Goal: Find specific fact: Find specific fact

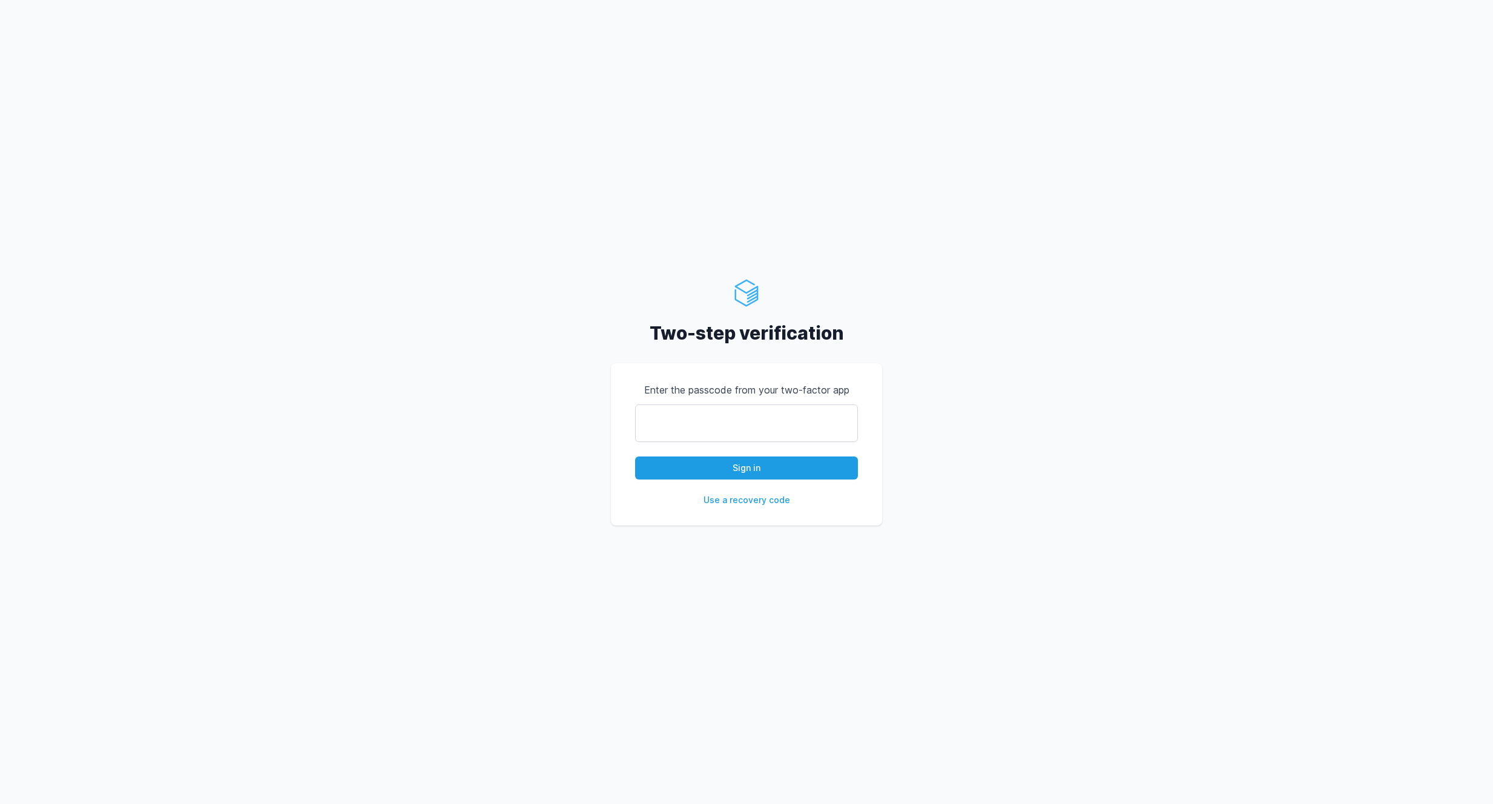
type input "277114"
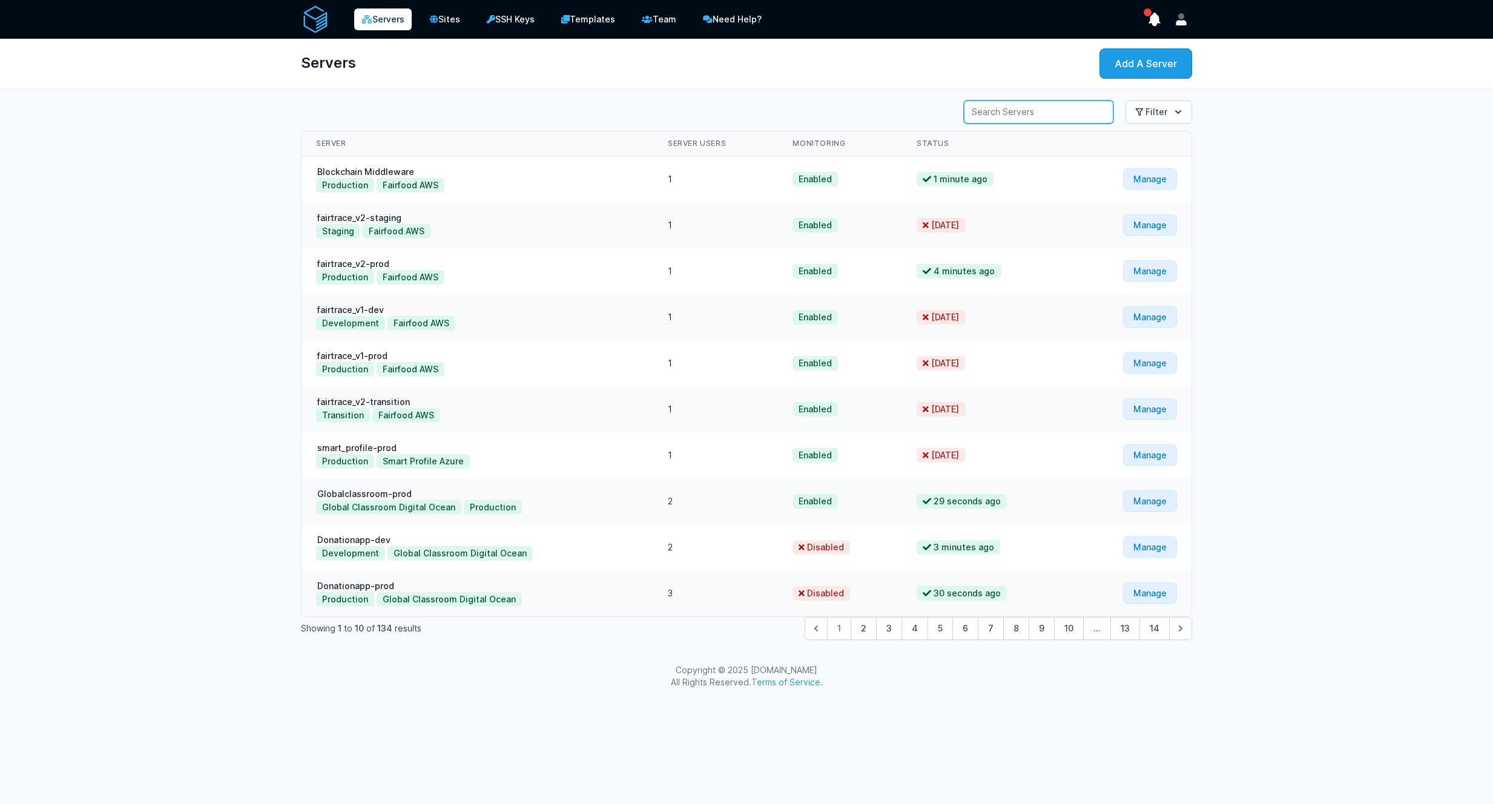
click at [1024, 108] on input "Server Search" at bounding box center [1039, 111] width 150 height 23
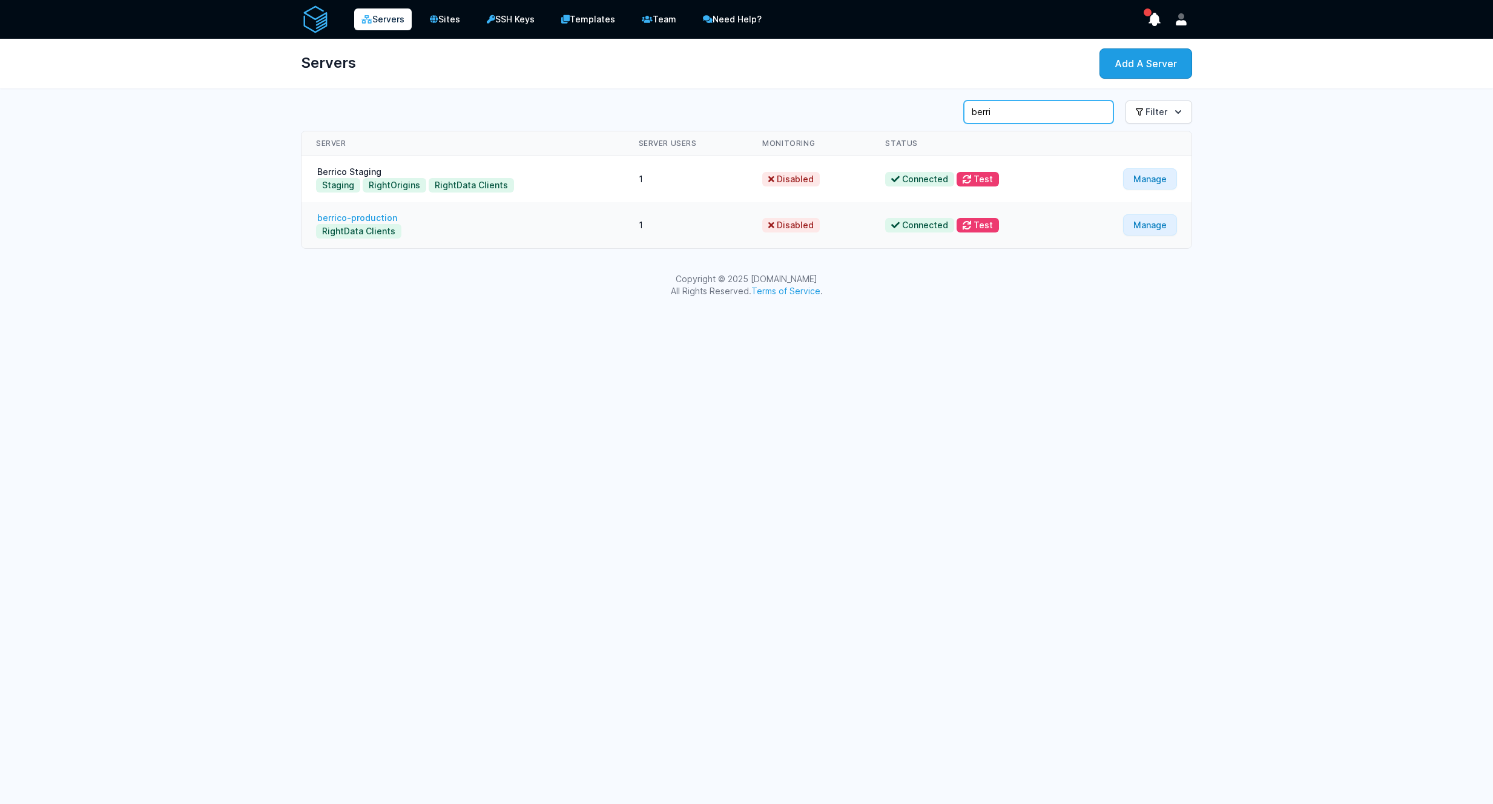
type input "berri"
click at [382, 219] on link "berrico-production" at bounding box center [357, 217] width 82 height 10
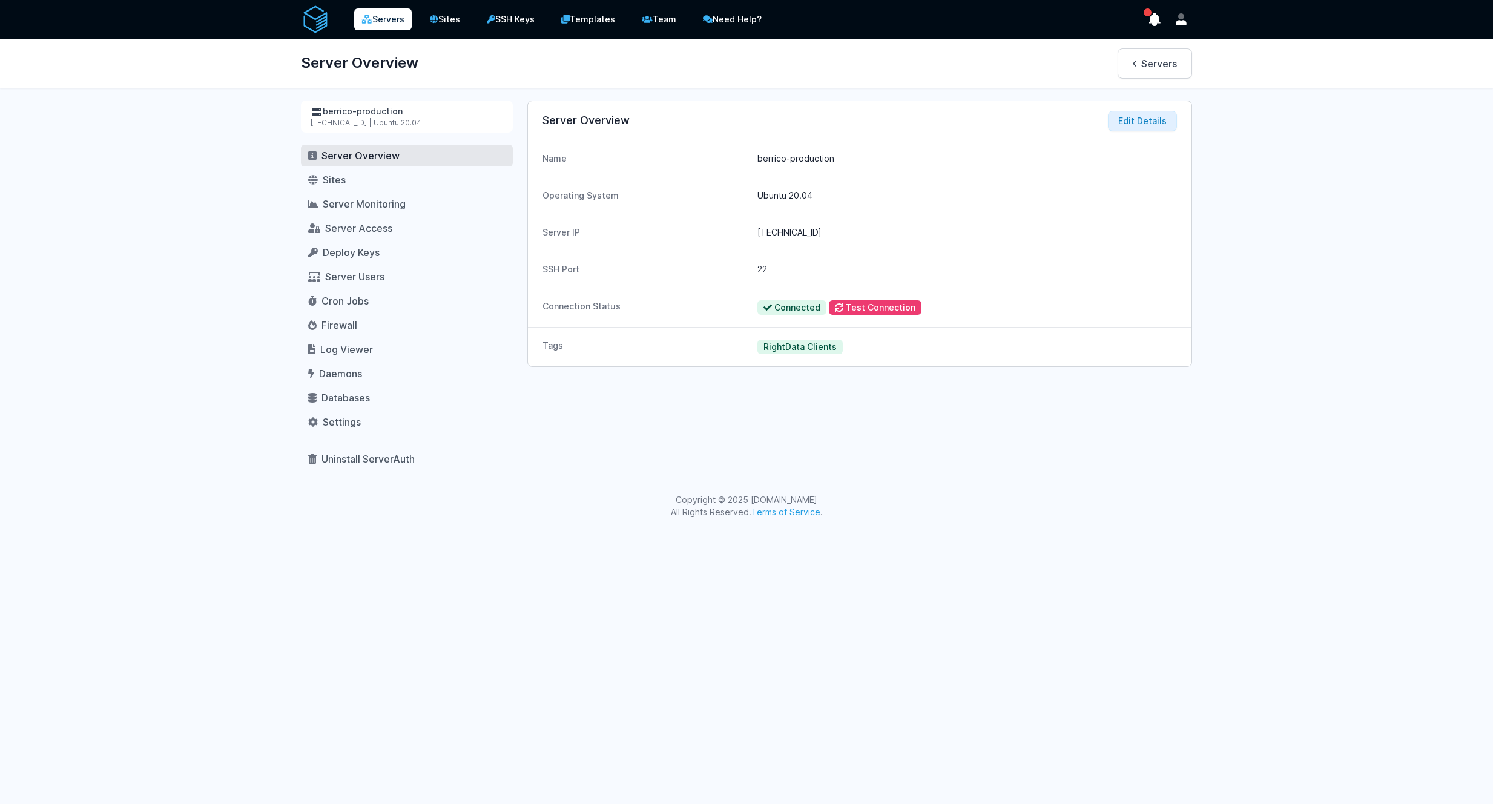
click at [822, 235] on dd "207.154.218.126" at bounding box center [966, 232] width 419 height 12
copy dl "207.154.218.126"
click at [773, 228] on dd "207.154.218.126" at bounding box center [966, 232] width 419 height 12
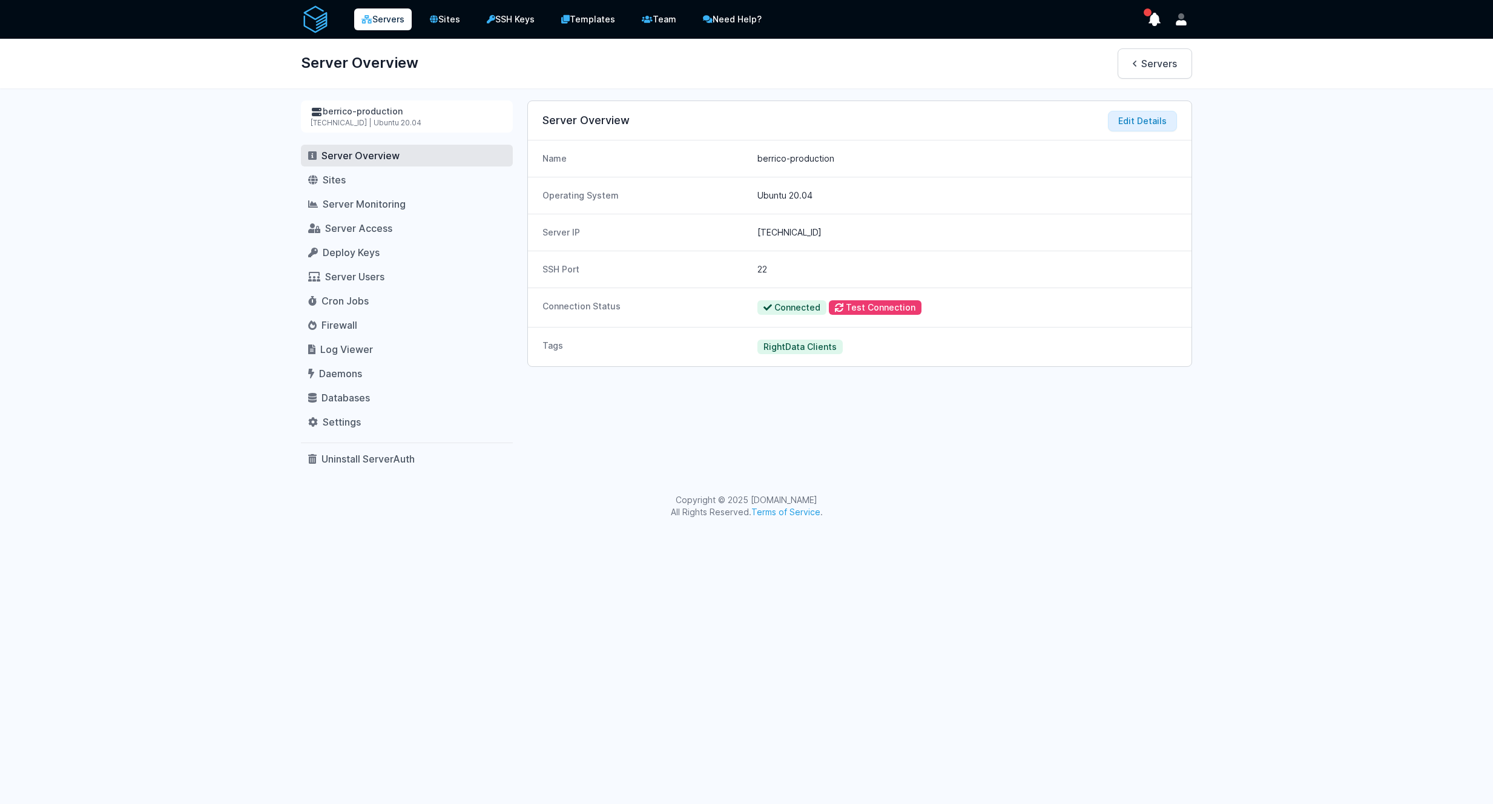
click at [773, 228] on dd "207.154.218.126" at bounding box center [966, 232] width 419 height 12
copy dd "207.154.218.126"
